Goal: Task Accomplishment & Management: Manage account settings

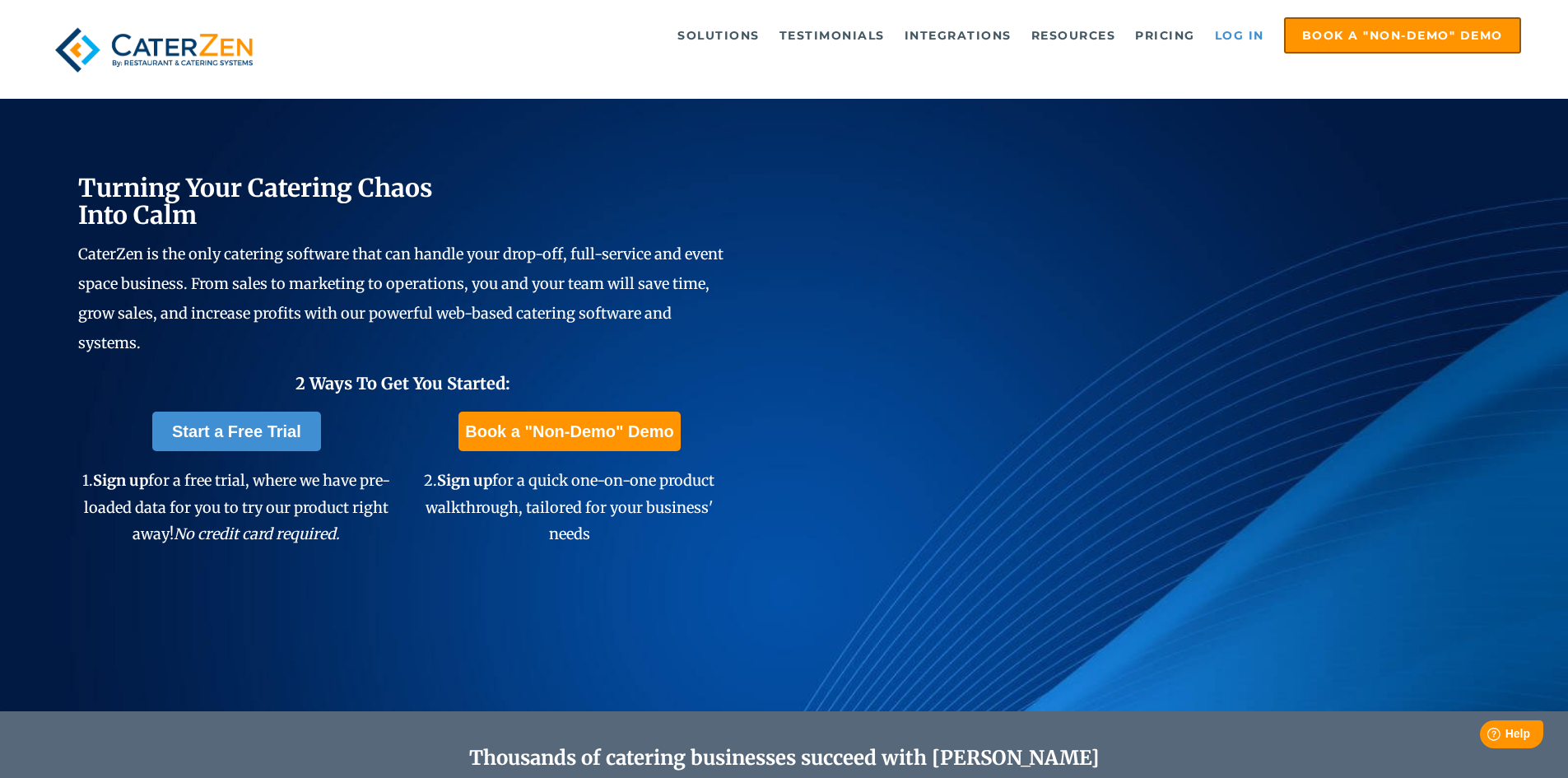
click at [1234, 33] on link "Log in" at bounding box center [1239, 35] width 66 height 33
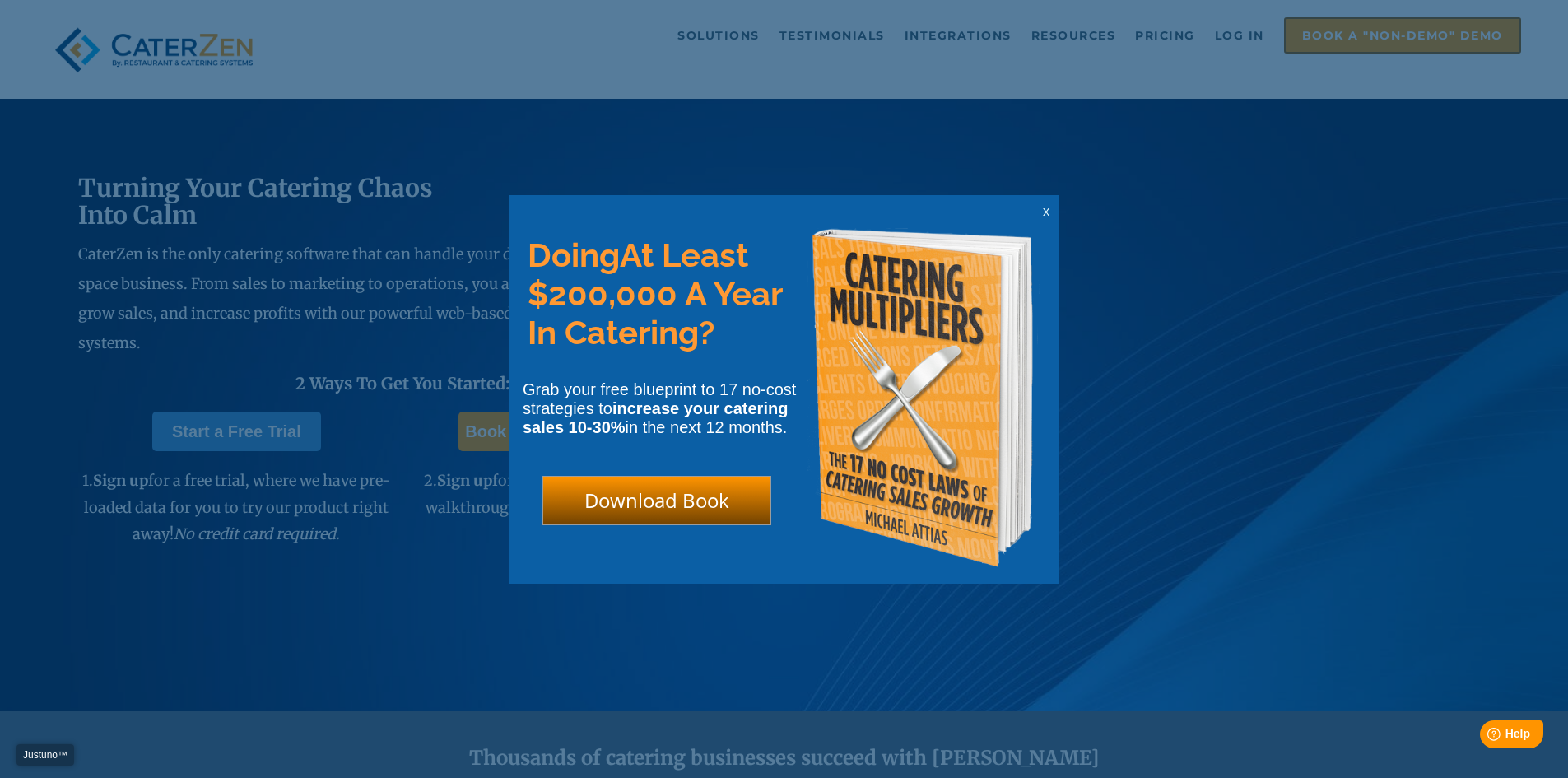
click at [1049, 210] on span "x" at bounding box center [1046, 211] width 7 height 15
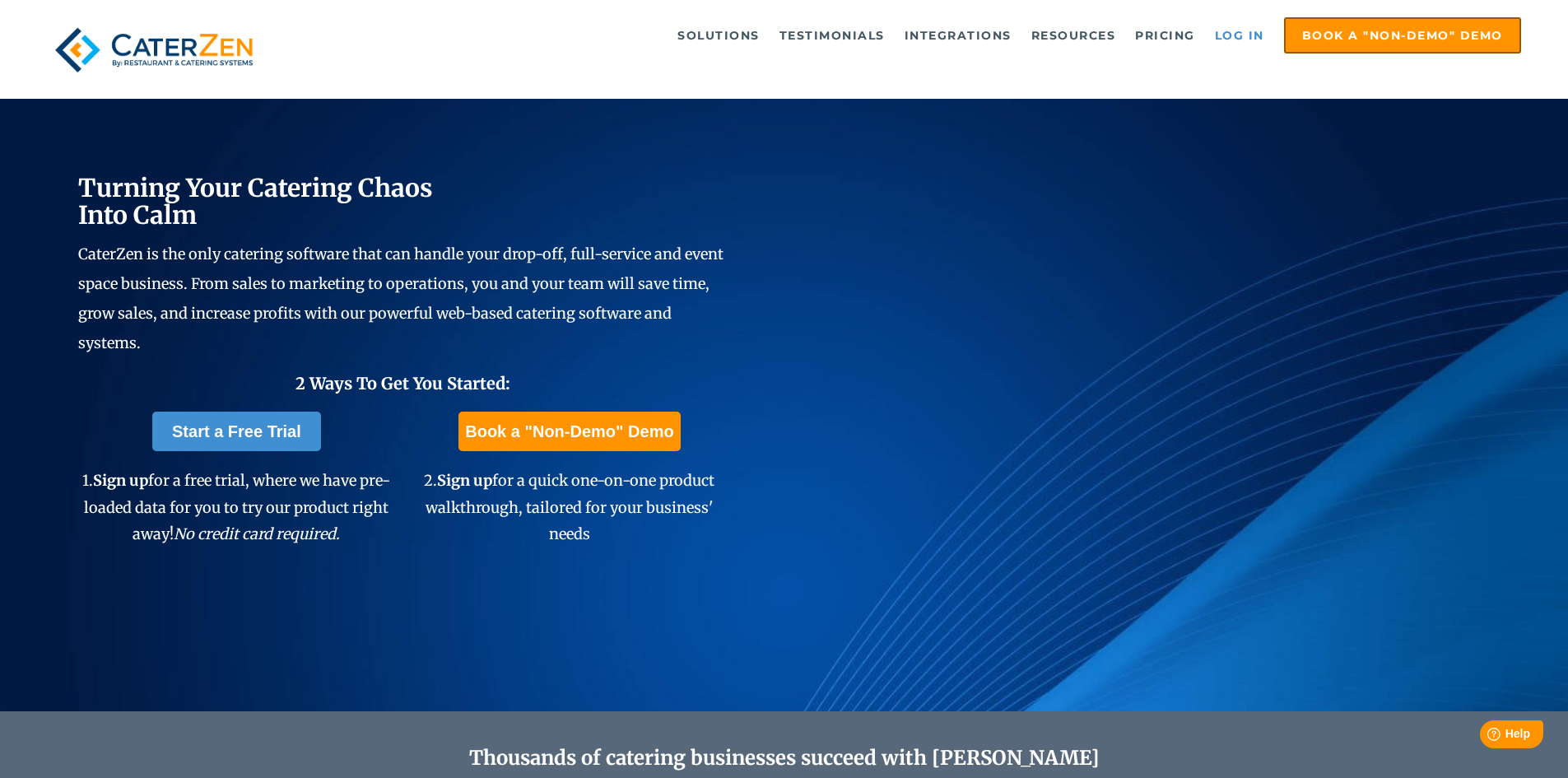
click at [1252, 28] on link "Log in" at bounding box center [1239, 35] width 66 height 33
click at [1215, 41] on link "Log in" at bounding box center [1239, 35] width 66 height 33
click at [1221, 37] on link "Log in" at bounding box center [1239, 35] width 66 height 33
click at [1218, 36] on link "Log in" at bounding box center [1239, 35] width 66 height 33
